Goal: Task Accomplishment & Management: Complete application form

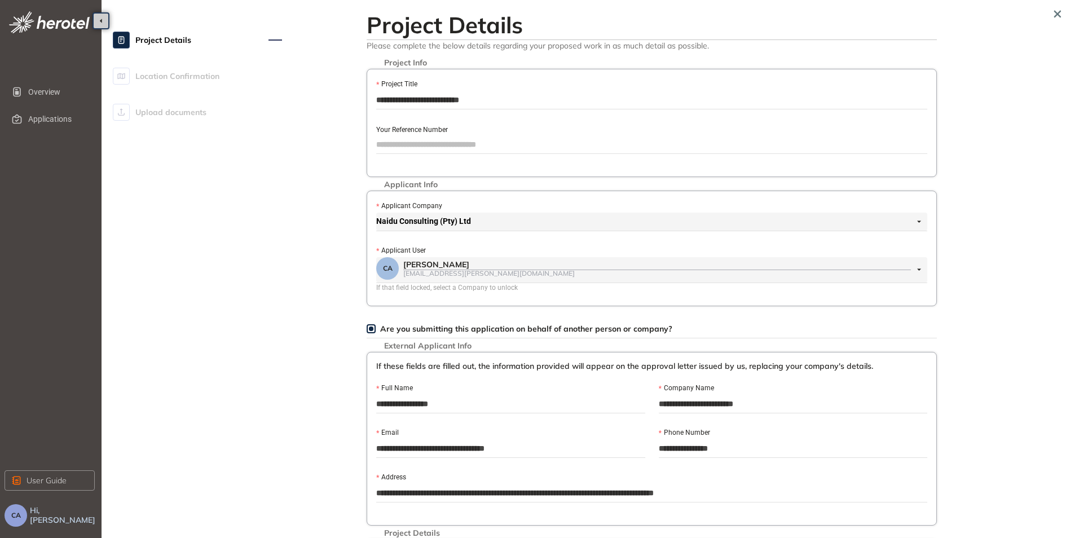
click at [417, 146] on input "Your Reference Number" at bounding box center [651, 144] width 551 height 17
paste input "**********"
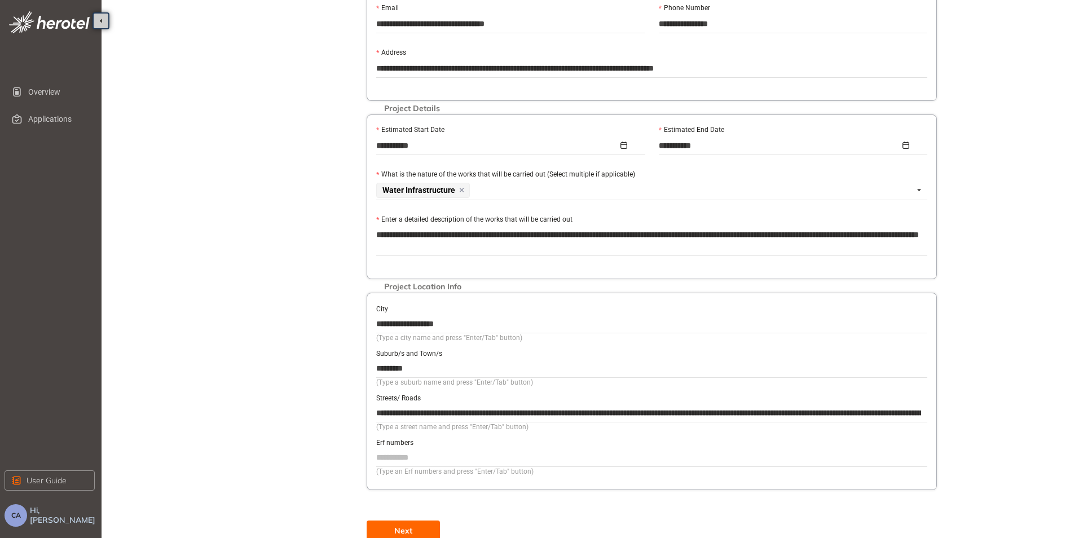
scroll to position [434, 0]
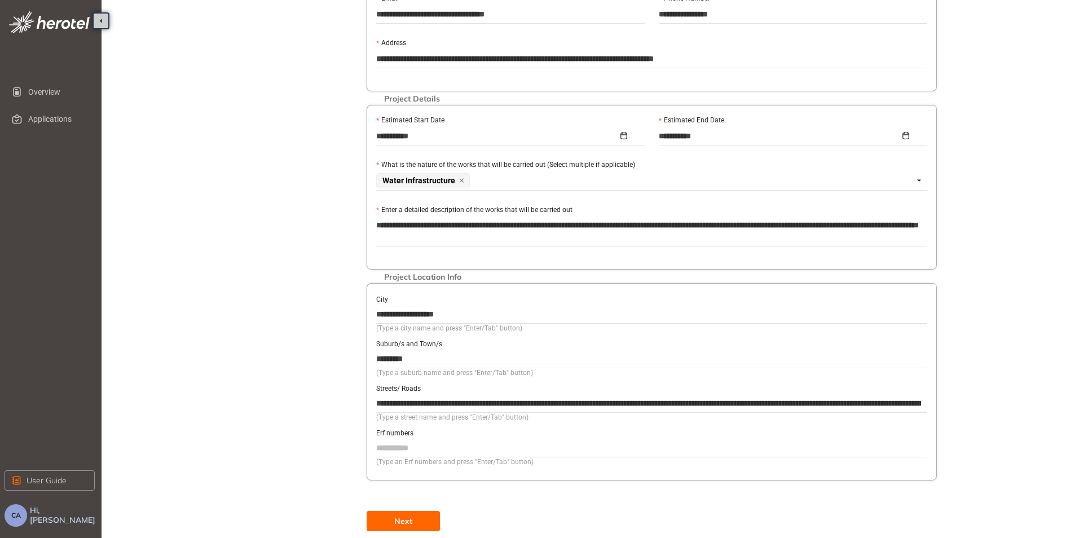
type input "**********"
click at [421, 521] on button "Next" at bounding box center [403, 521] width 73 height 20
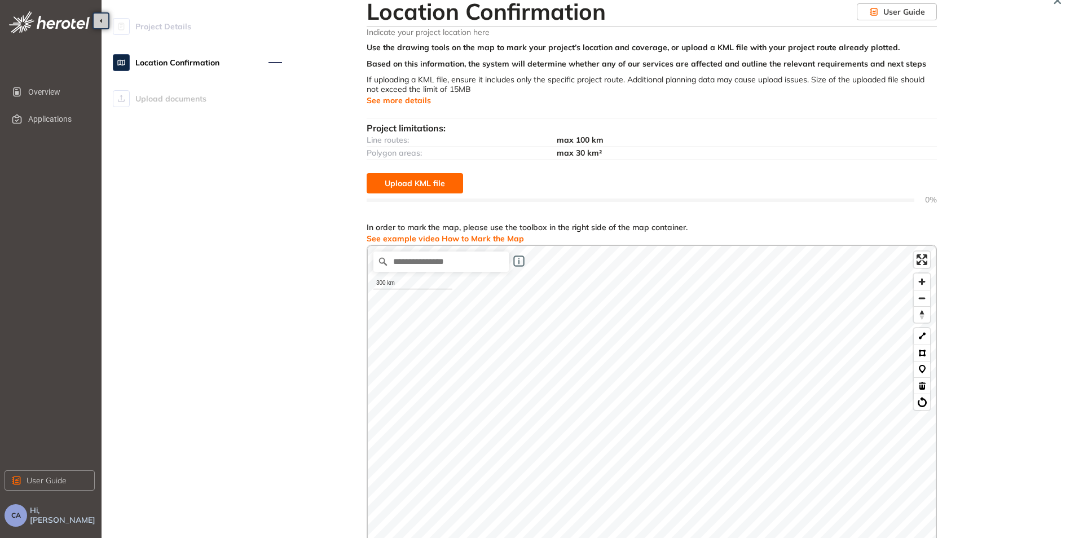
click at [436, 184] on span "Upload KML file" at bounding box center [415, 183] width 60 height 12
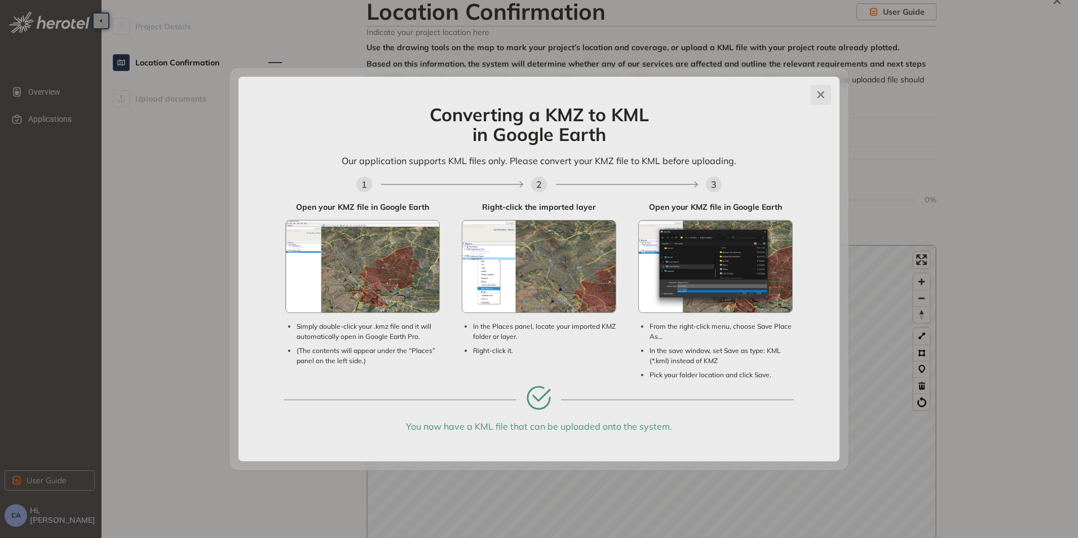
click at [829, 98] on button "Close" at bounding box center [821, 95] width 20 height 20
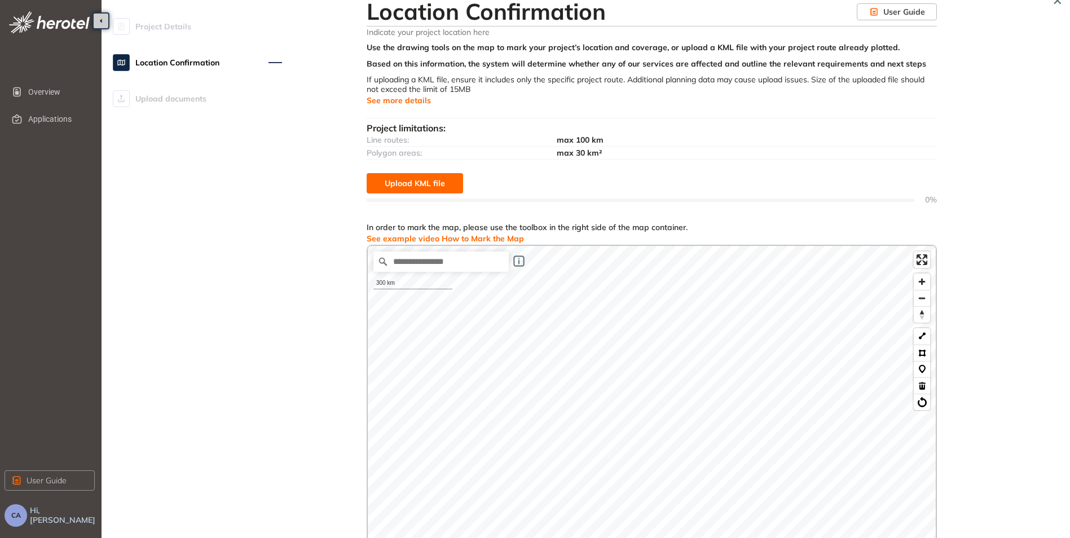
click at [391, 182] on span "Upload KML file" at bounding box center [415, 183] width 60 height 12
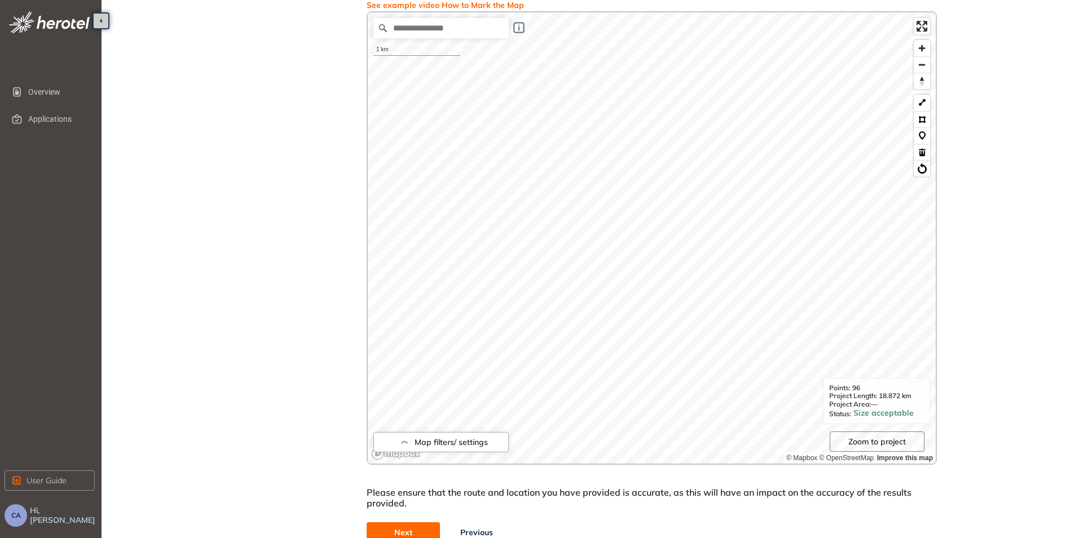
scroll to position [291, 0]
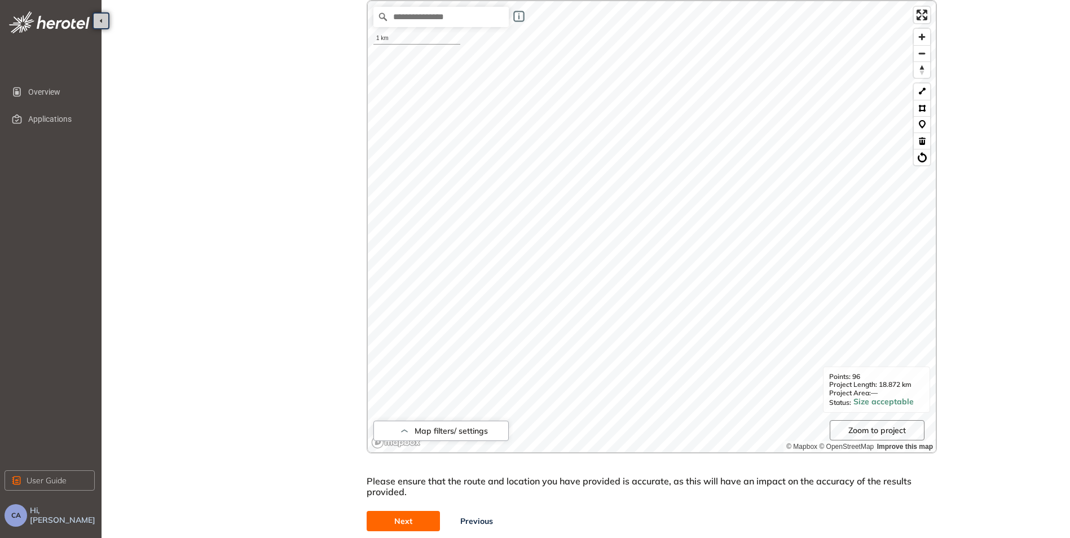
click at [402, 518] on span "Next" at bounding box center [403, 521] width 18 height 12
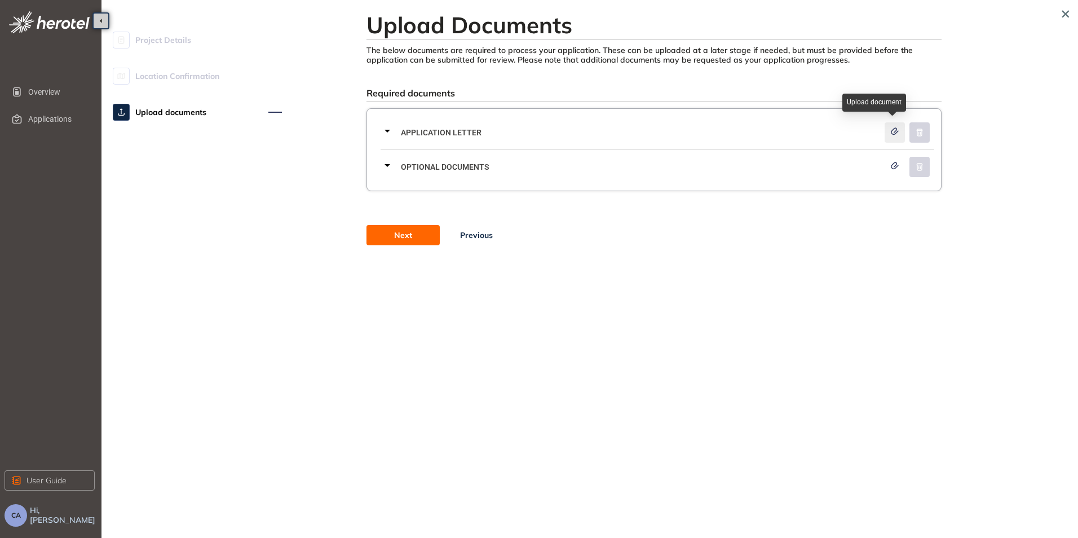
click at [892, 133] on icon "button" at bounding box center [895, 131] width 7 height 6
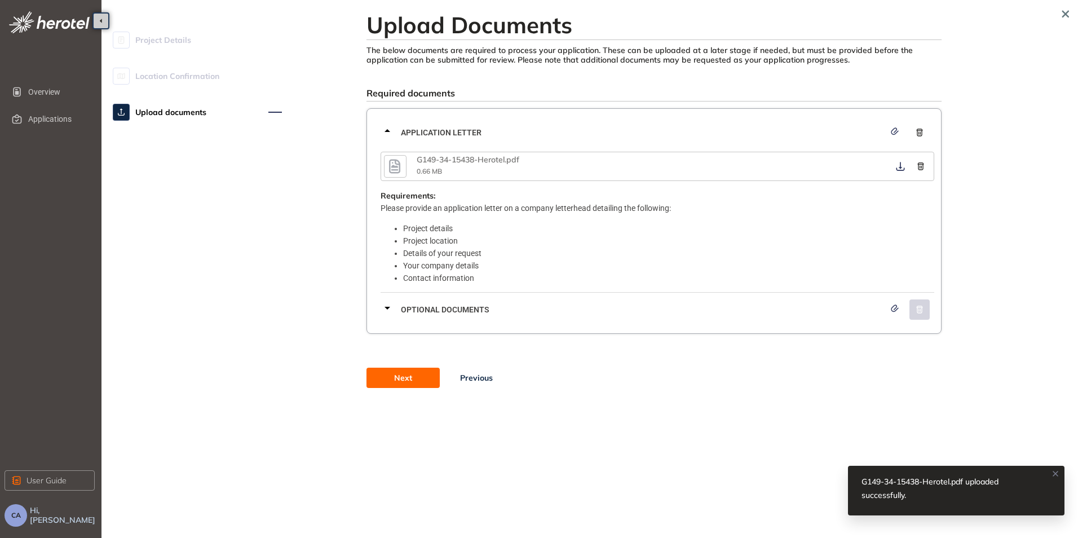
click at [386, 307] on icon at bounding box center [388, 308] width 14 height 14
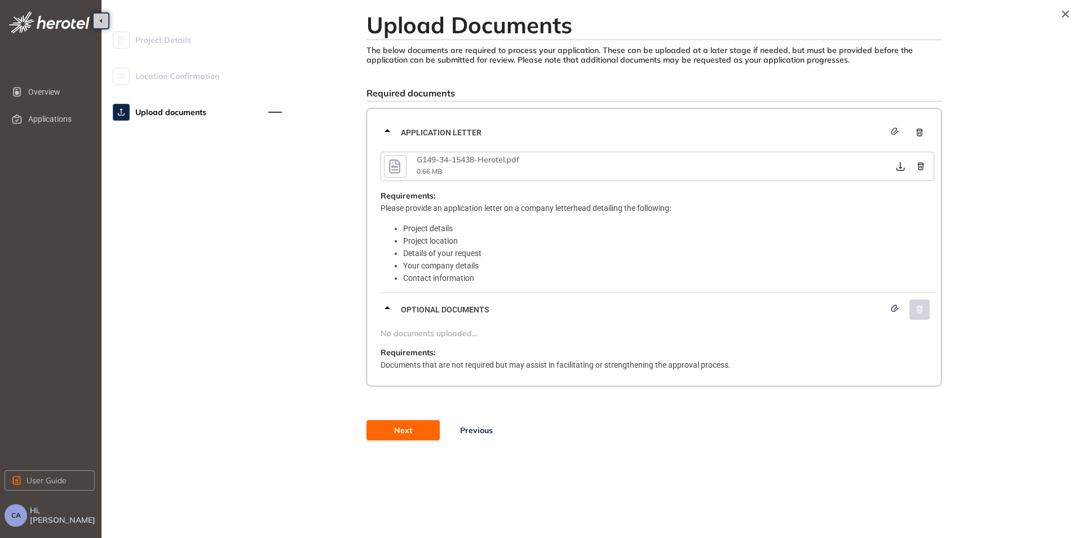
click at [397, 426] on span "Next" at bounding box center [403, 430] width 18 height 12
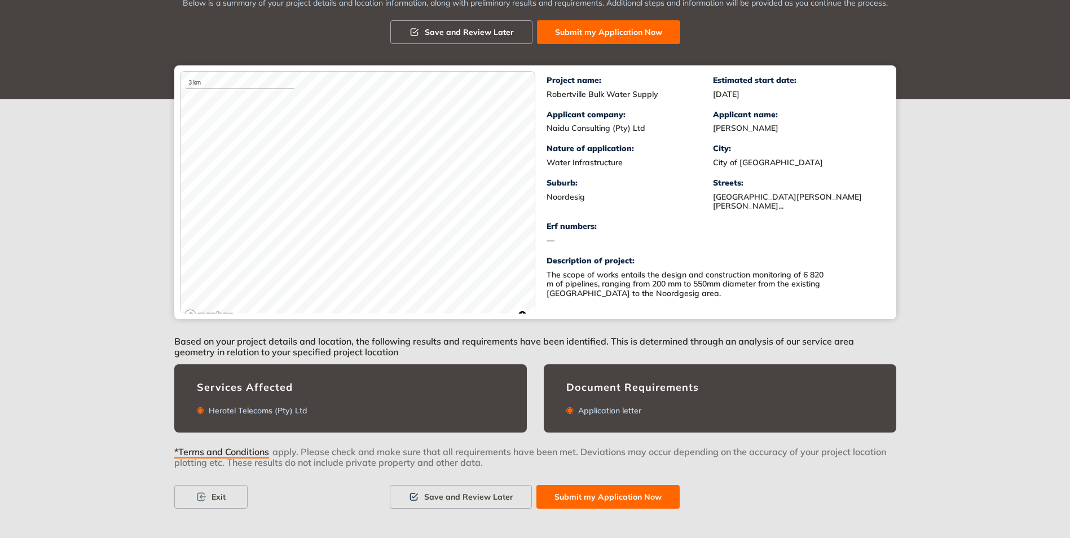
scroll to position [114, 0]
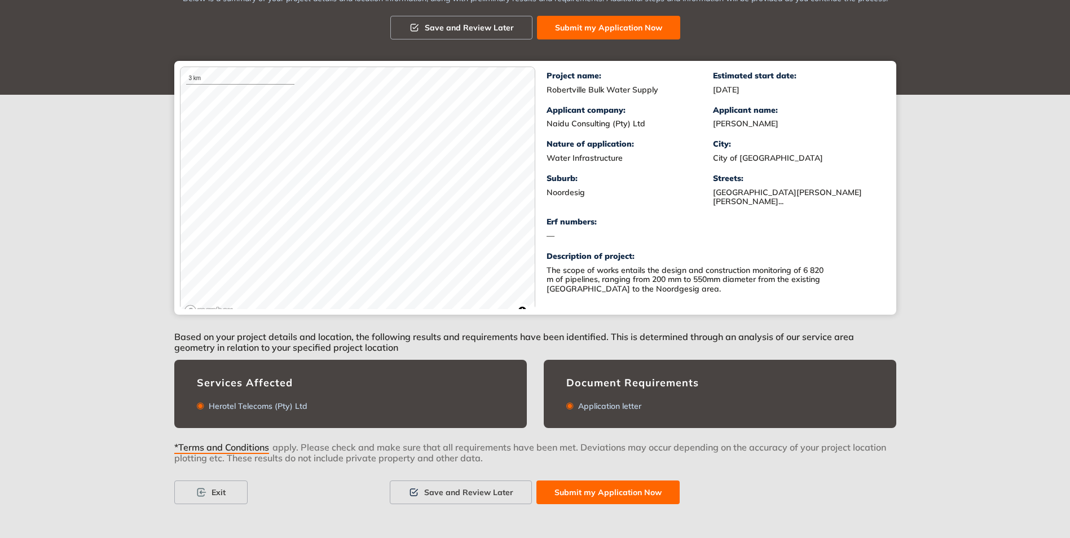
click at [585, 492] on span "Submit my Application Now" at bounding box center [607, 492] width 107 height 12
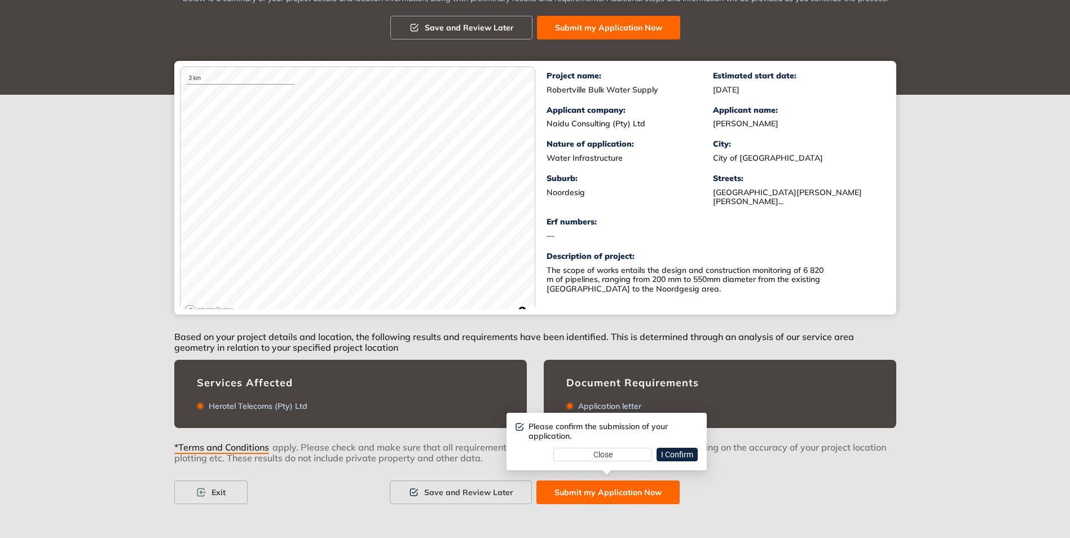
click at [584, 488] on span "Submit my Application Now" at bounding box center [607, 492] width 107 height 12
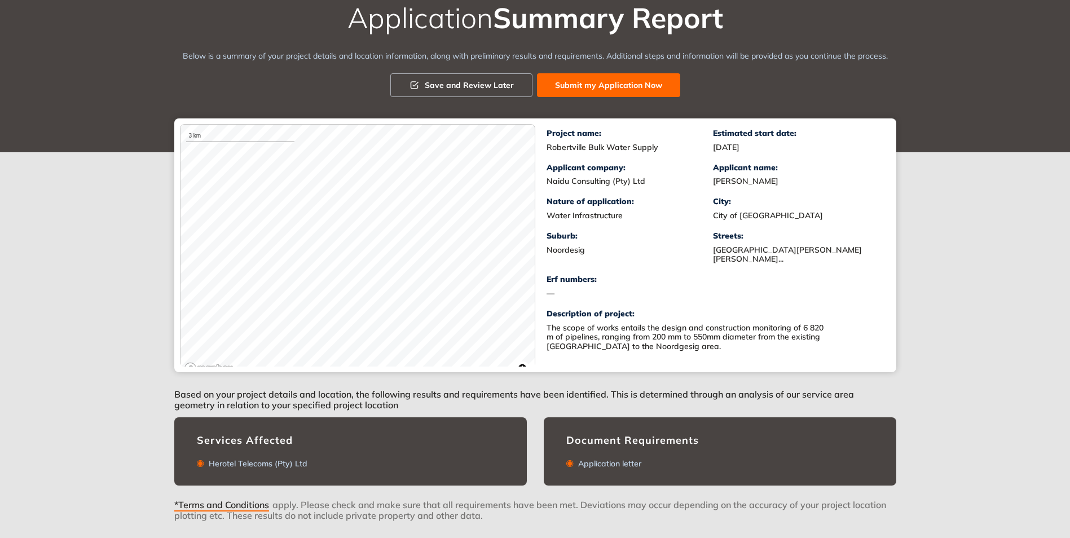
scroll to position [113, 0]
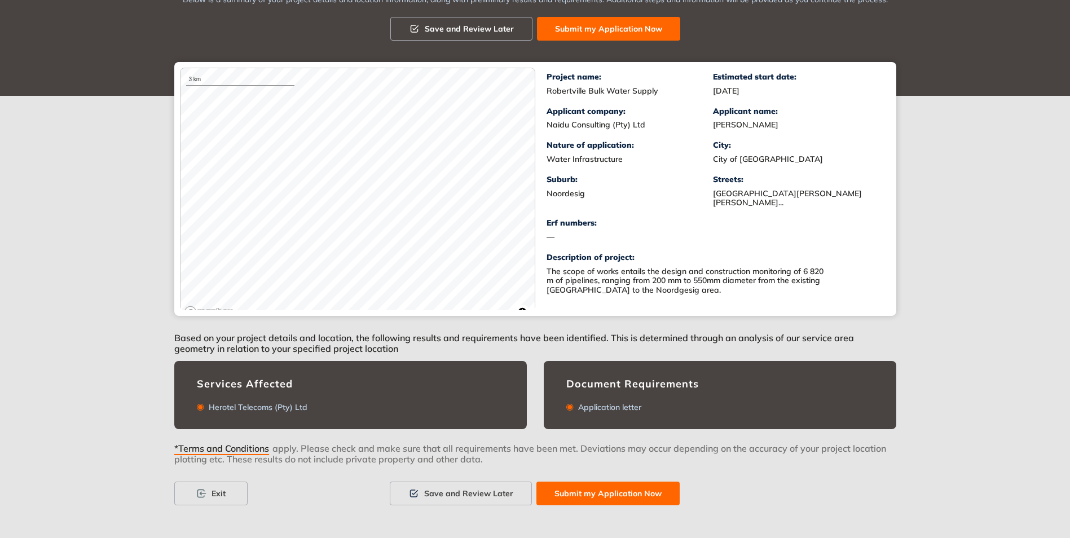
click at [633, 24] on span "Submit my Application Now" at bounding box center [608, 29] width 107 height 12
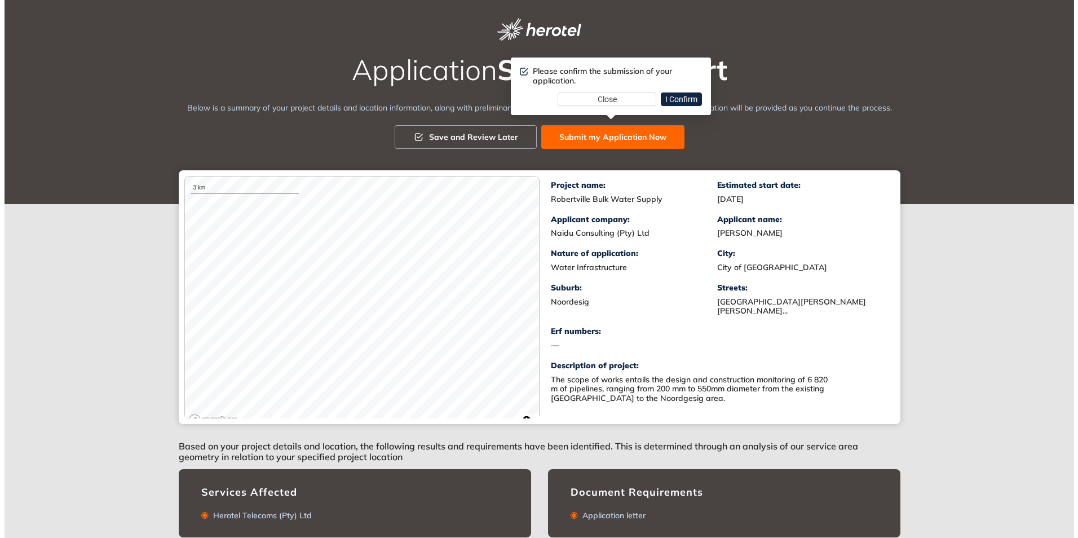
scroll to position [0, 0]
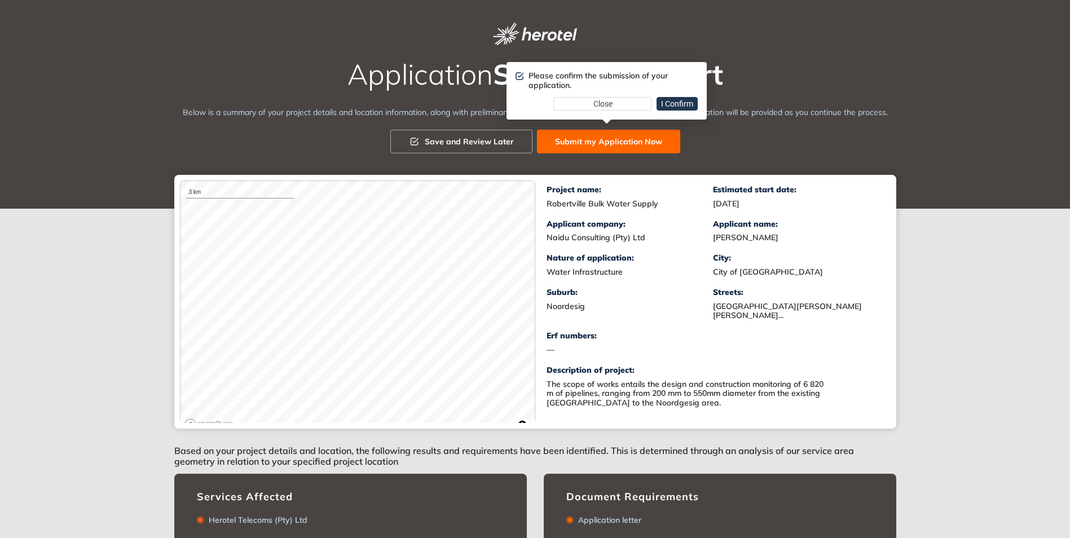
click at [680, 105] on span "I Confirm" at bounding box center [677, 104] width 32 height 12
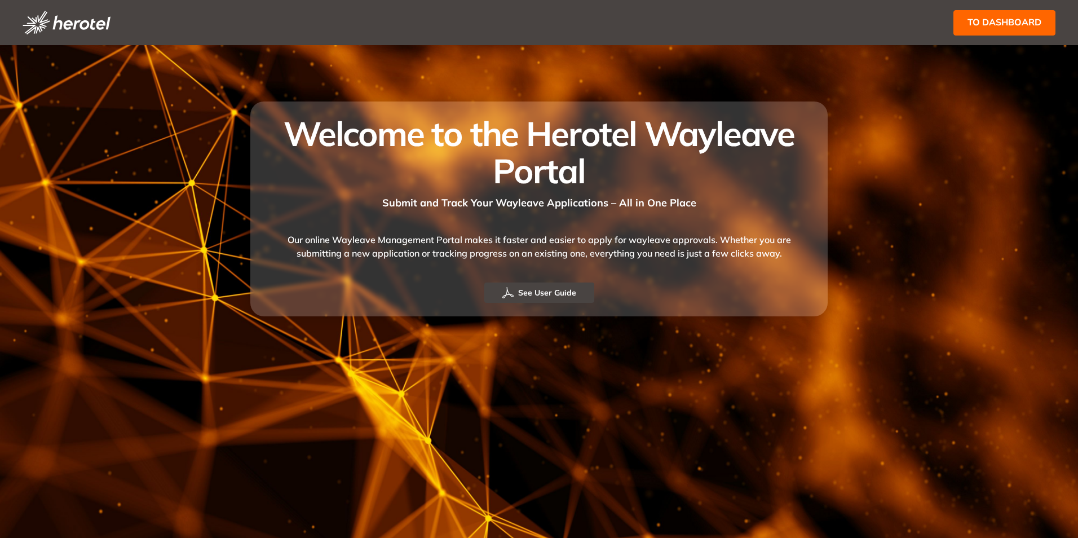
click at [1004, 28] on span "to dashboard" at bounding box center [1005, 22] width 74 height 14
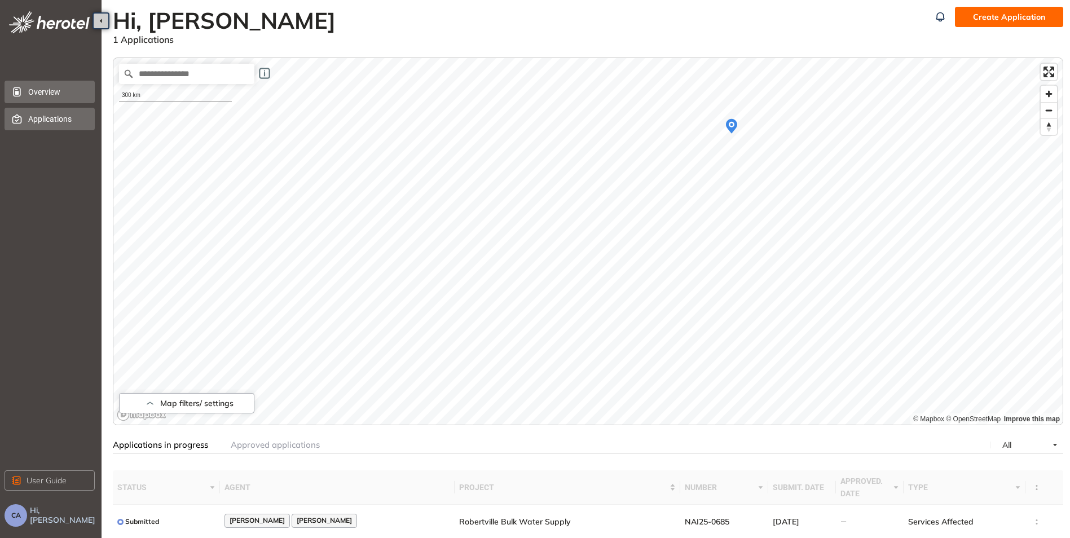
click at [28, 120] on li "Applications" at bounding box center [50, 119] width 90 height 23
